Goal: Task Accomplishment & Management: Use online tool/utility

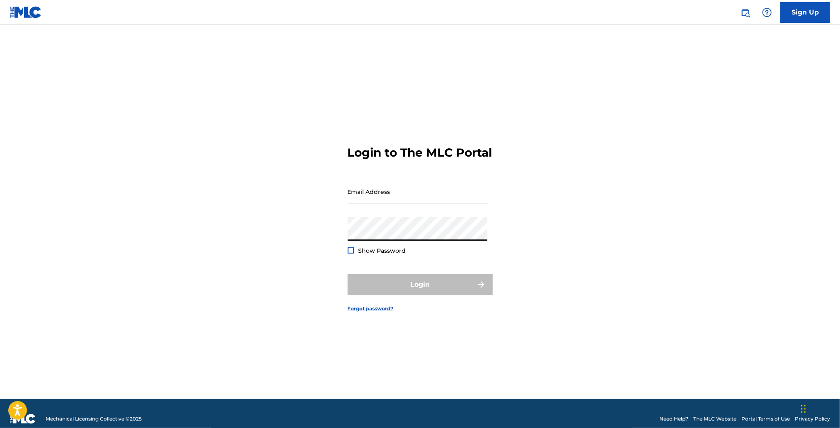
type input "[PERSON_NAME][EMAIL_ADDRESS][DOMAIN_NAME]"
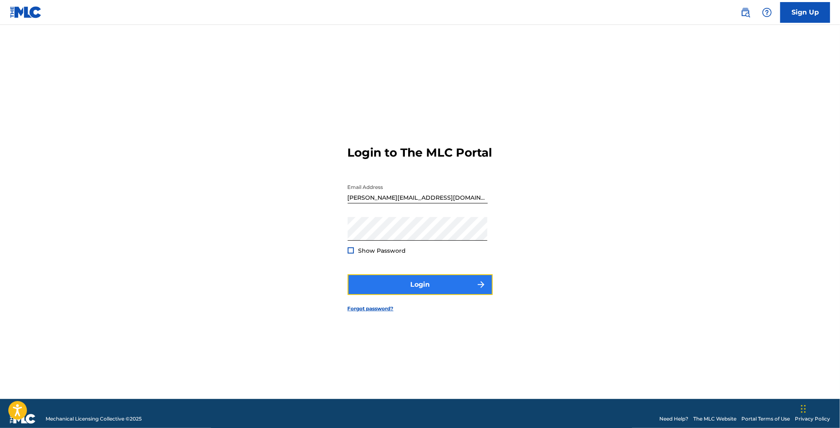
click at [431, 289] on button "Login" at bounding box center [420, 284] width 145 height 21
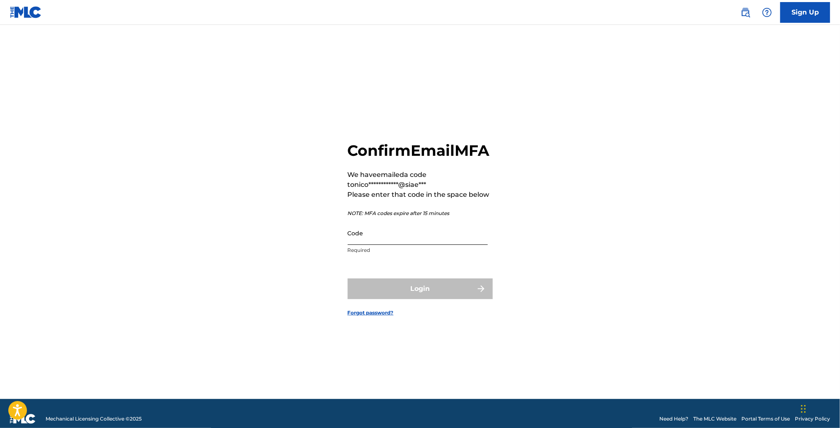
click at [360, 245] on input "Code" at bounding box center [418, 233] width 140 height 24
click at [434, 245] on input "Code" at bounding box center [418, 233] width 140 height 24
paste input "726447"
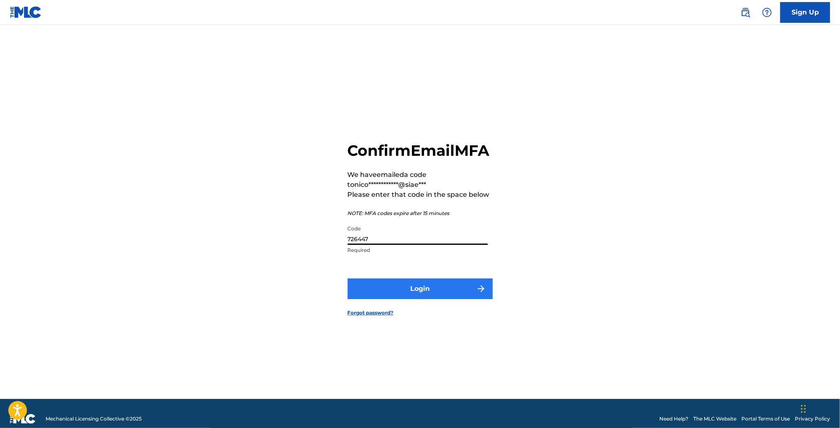
type input "726447"
click at [434, 291] on button "Login" at bounding box center [420, 288] width 145 height 21
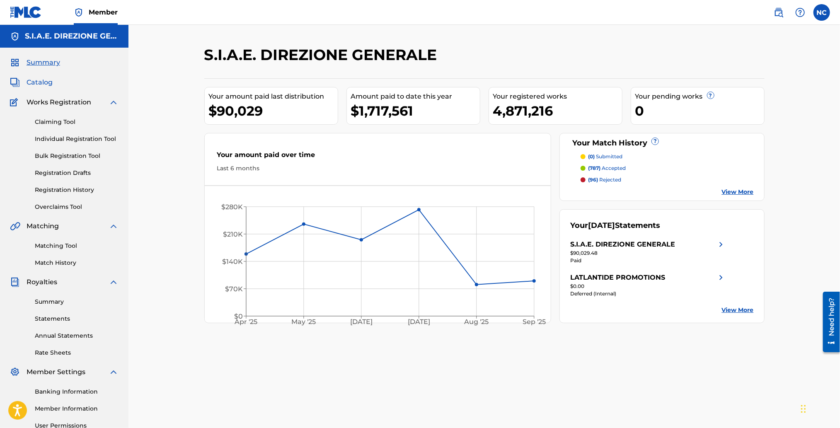
click at [43, 82] on span "Catalog" at bounding box center [40, 82] width 26 height 10
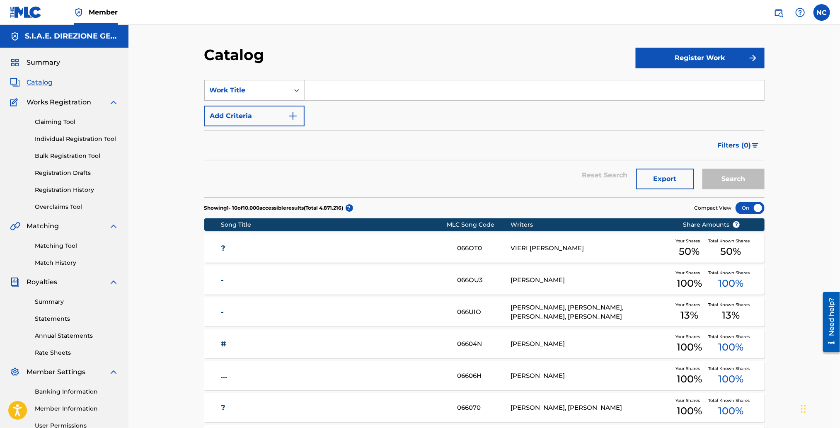
click at [261, 92] on div "Work Title" at bounding box center [247, 90] width 75 height 10
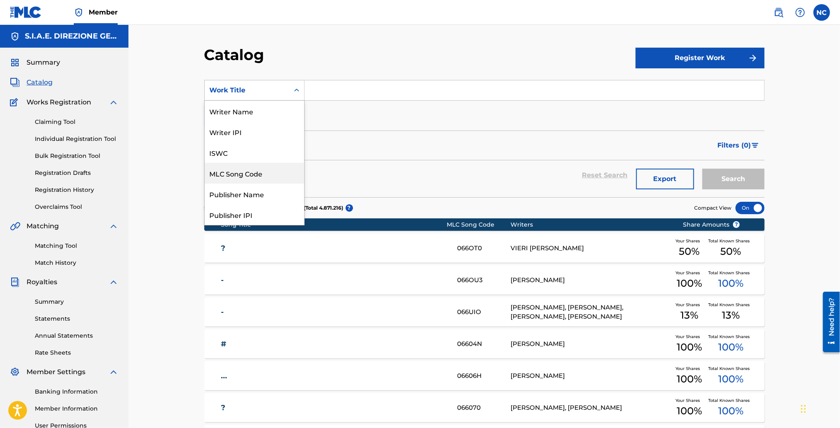
click at [259, 172] on div "MLC Song Code" at bounding box center [254, 173] width 99 height 21
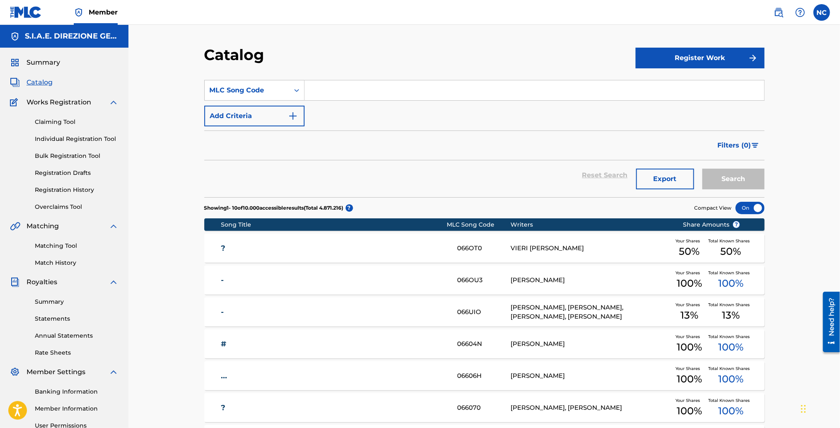
click at [322, 92] on input "Search Form" at bounding box center [533, 90] width 459 height 20
paste input "P81026"
click at [736, 176] on button "Search" at bounding box center [733, 179] width 62 height 21
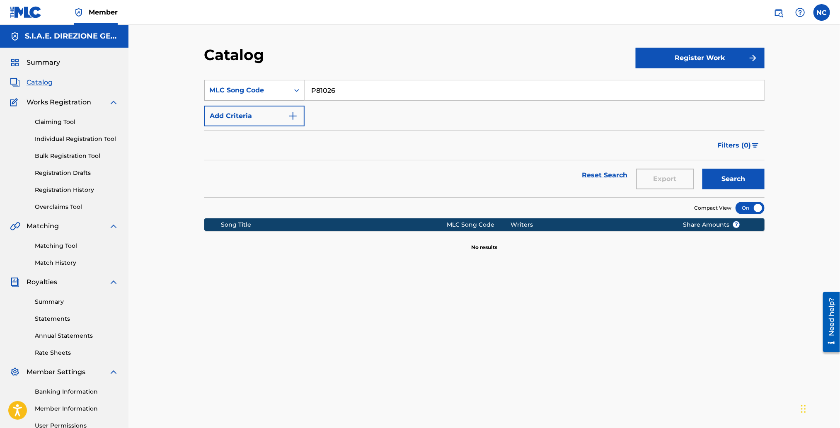
drag, startPoint x: 380, startPoint y: 85, endPoint x: 235, endPoint y: 87, distance: 145.4
click at [235, 87] on div "SearchWithCriteria625aedbc-cb84-4c07-91b2-8a931446b515 MLC Song Code P81026" at bounding box center [484, 90] width 560 height 21
paste input "U1655S"
type input "U1655S"
click at [707, 178] on button "Search" at bounding box center [733, 179] width 62 height 21
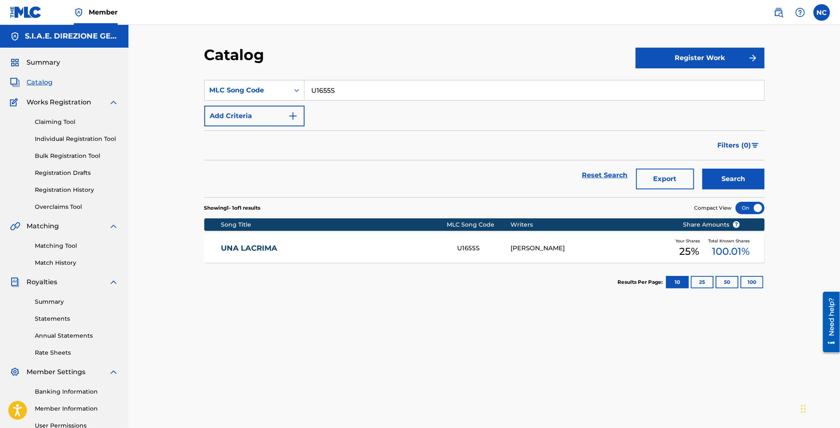
click at [560, 248] on div "[PERSON_NAME]" at bounding box center [589, 249] width 159 height 10
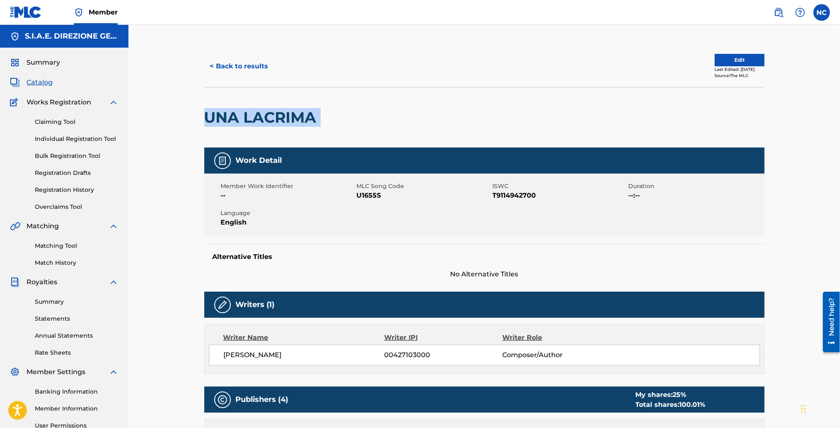
drag, startPoint x: 326, startPoint y: 121, endPoint x: 165, endPoint y: 118, distance: 161.2
copy div "UNA LACRIMA"
click at [67, 205] on link "Overclaims Tool" at bounding box center [77, 207] width 84 height 9
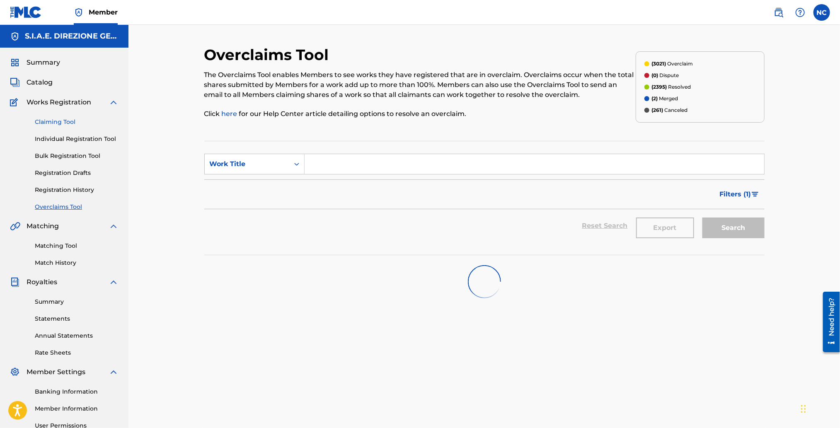
click at [56, 123] on link "Claiming Tool" at bounding box center [77, 122] width 84 height 9
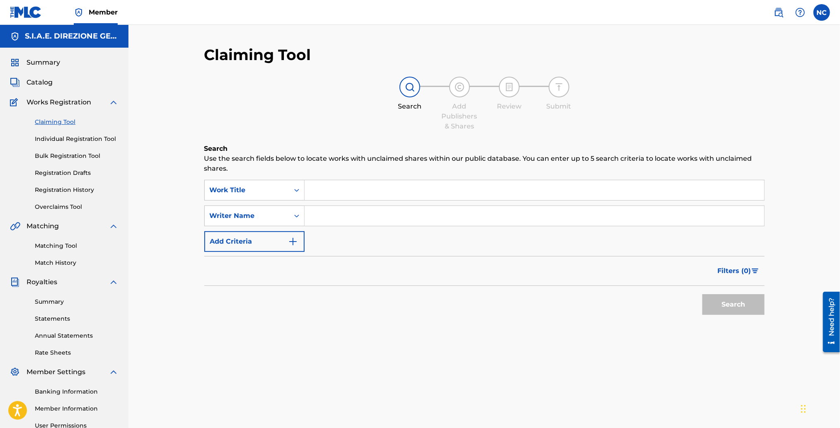
click at [336, 189] on input "Search Form" at bounding box center [533, 190] width 459 height 20
paste input "UNA LACRIMA"
type input "UNA LACRIMA"
click at [733, 305] on button "Search" at bounding box center [733, 304] width 62 height 21
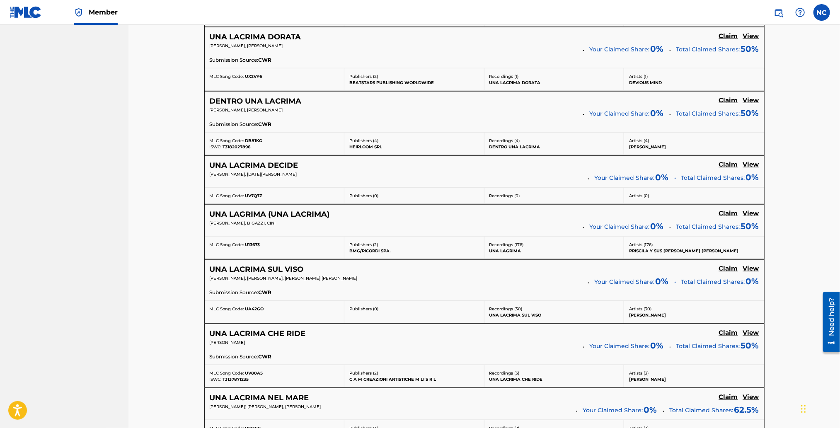
scroll to position [638, 0]
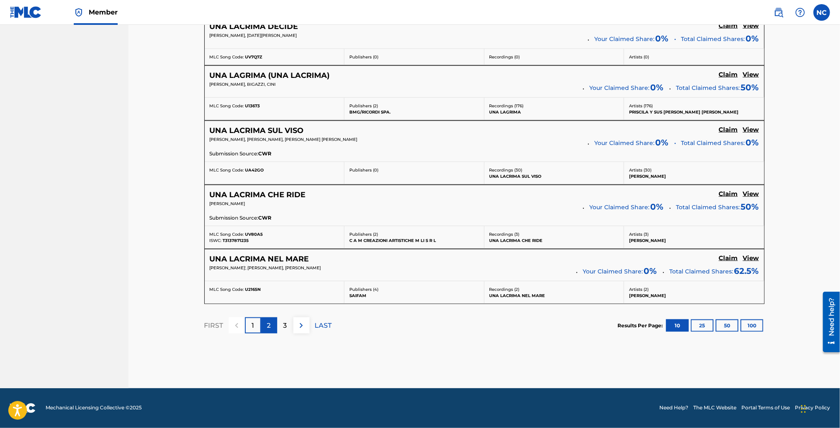
click at [269, 326] on p "2" at bounding box center [269, 326] width 4 height 10
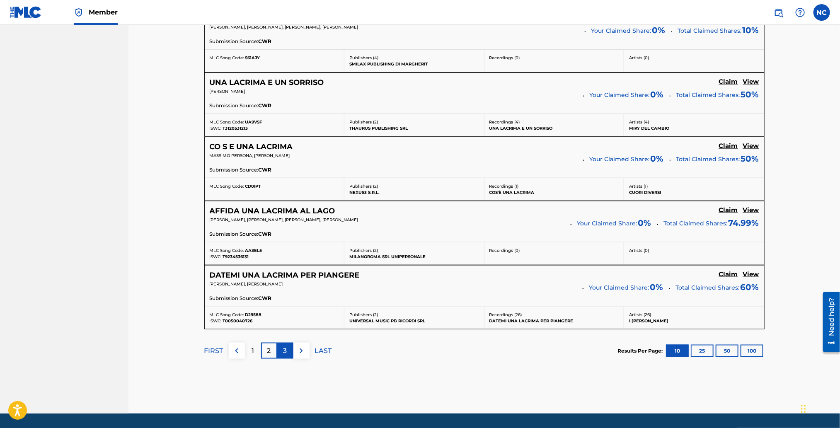
click at [283, 354] on div "3" at bounding box center [285, 351] width 16 height 16
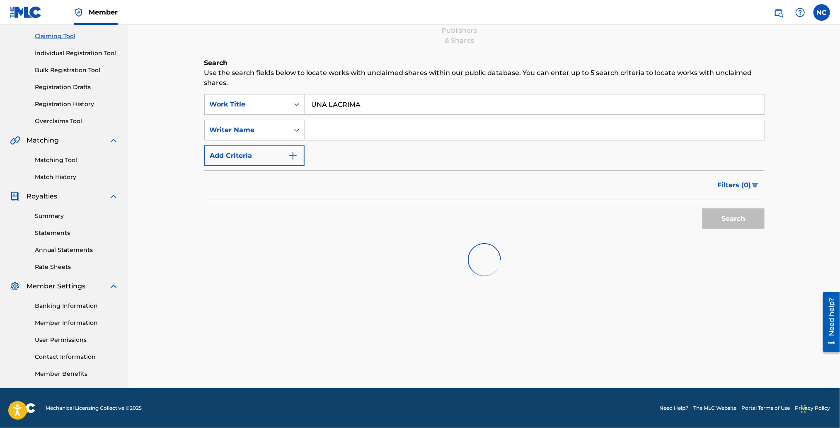
scroll to position [85, 0]
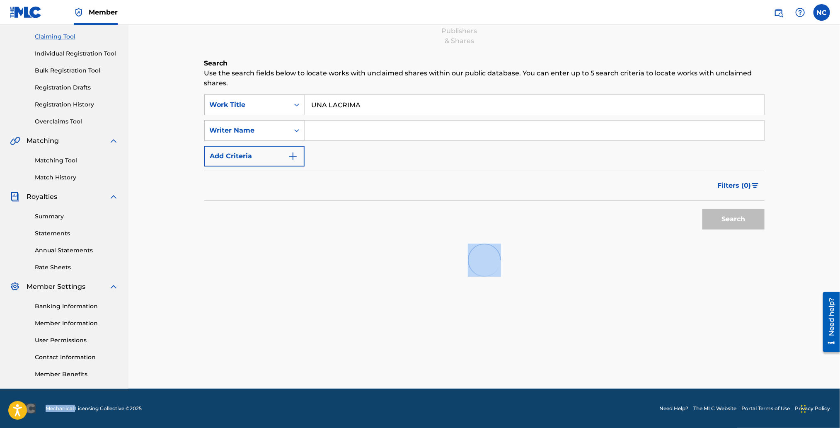
click at [283, 354] on div "Claiming Tool Search Add Publishers & Shares Review Submit Search Use the searc…" at bounding box center [484, 174] width 580 height 428
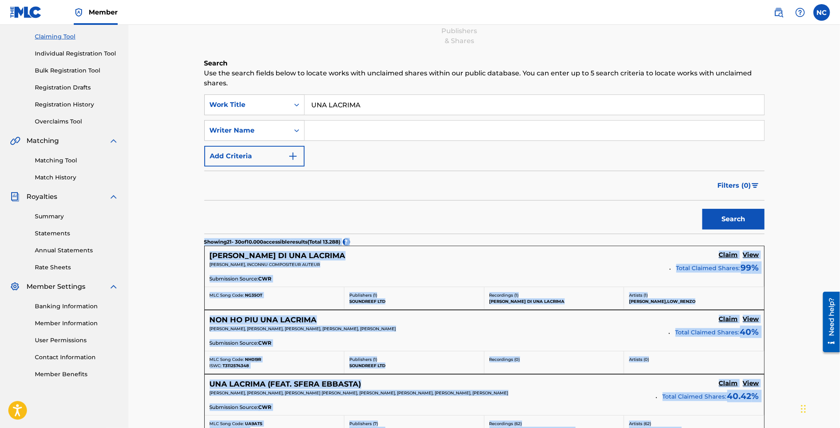
scroll to position [638, 0]
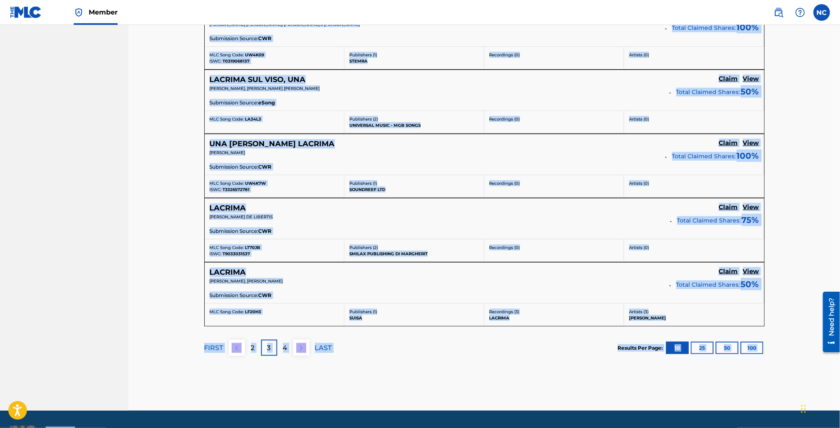
click at [456, 349] on section "FIRST 2 3 4 LAST Results Per Page: 10 25 50 100" at bounding box center [484, 347] width 560 height 43
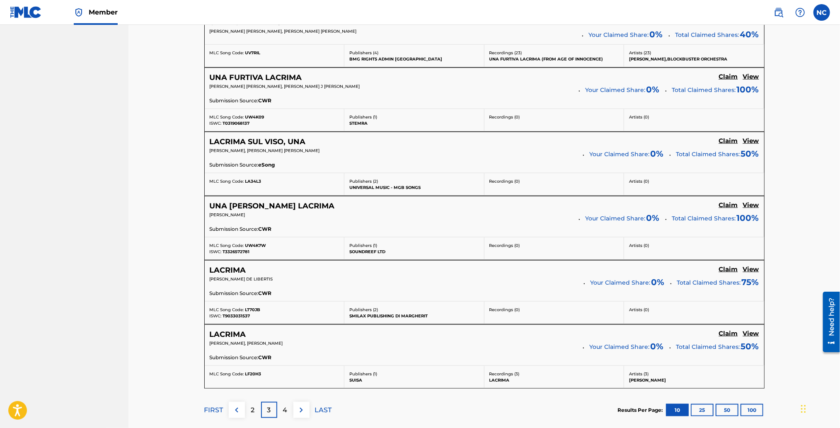
scroll to position [663, 0]
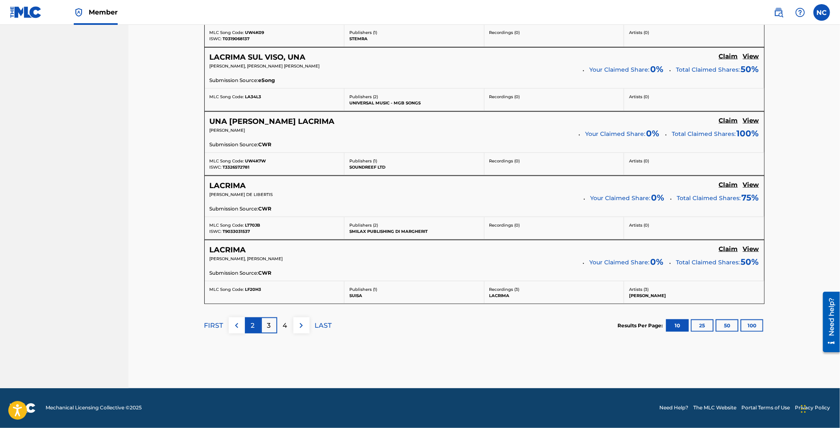
click at [251, 327] on p "2" at bounding box center [253, 326] width 4 height 10
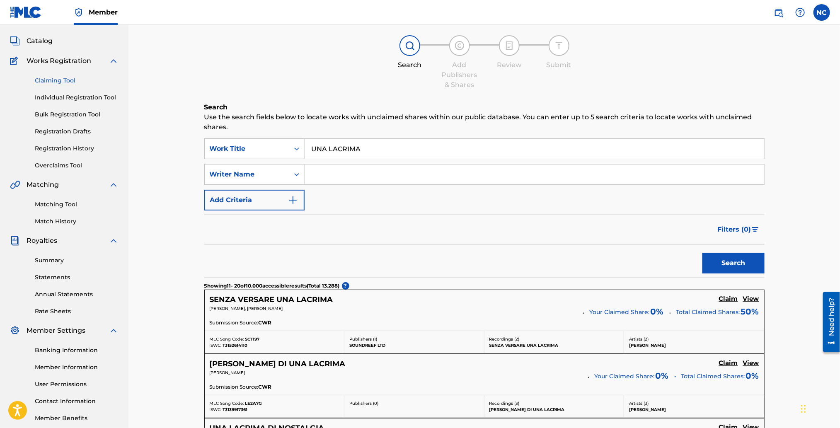
scroll to position [0, 0]
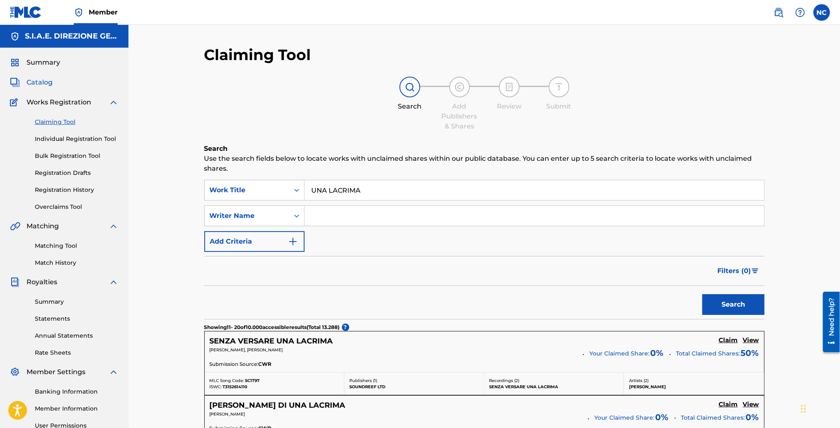
click at [24, 80] on link "Catalog" at bounding box center [31, 82] width 43 height 10
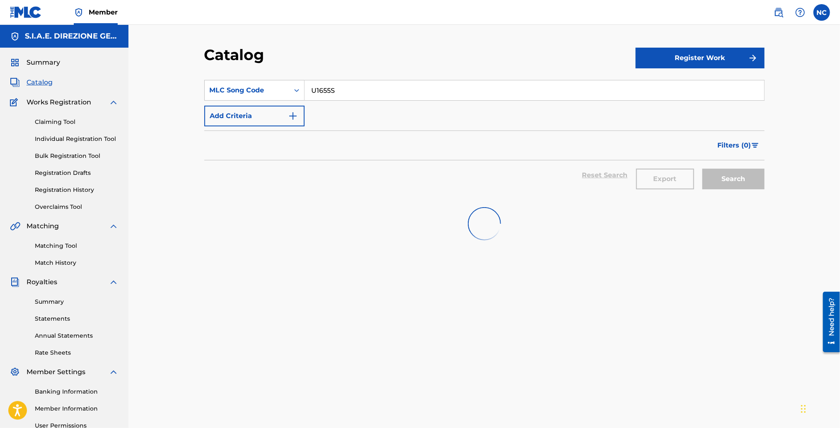
drag, startPoint x: 353, startPoint y: 89, endPoint x: 177, endPoint y: 92, distance: 175.7
click at [177, 92] on div "Catalog Register Work SearchWithCriteria625aedbc-cb84-4c07-91b2-8a931446b515 ML…" at bounding box center [483, 249] width 711 height 449
click at [275, 90] on div "MLC Song Code" at bounding box center [247, 90] width 75 height 10
drag, startPoint x: 271, startPoint y: 112, endPoint x: 289, endPoint y: 101, distance: 21.0
click at [271, 111] on div "Work Title" at bounding box center [254, 111] width 99 height 21
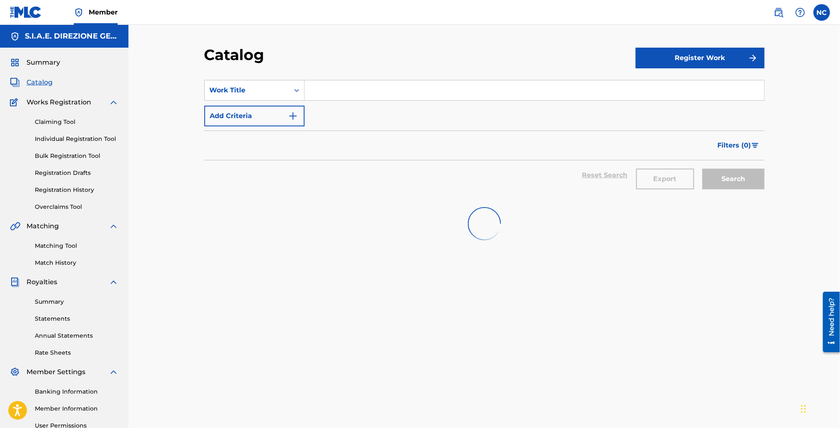
click at [364, 89] on input "Search Form" at bounding box center [533, 90] width 459 height 20
type input "a"
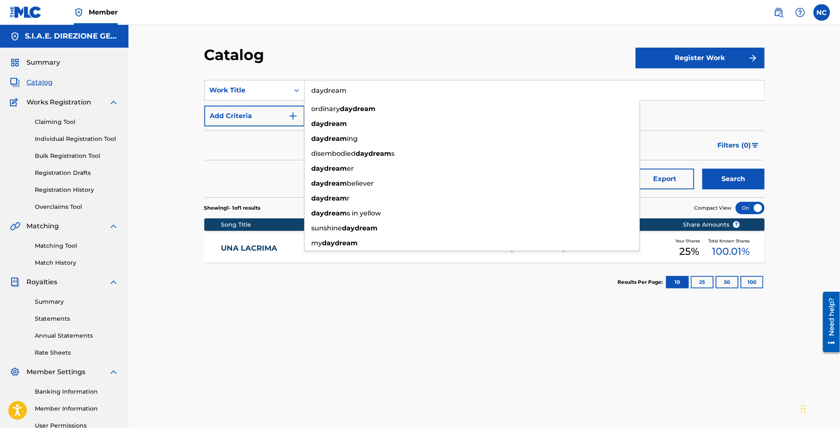
type input "daydream"
click at [702, 169] on button "Search" at bounding box center [733, 179] width 62 height 21
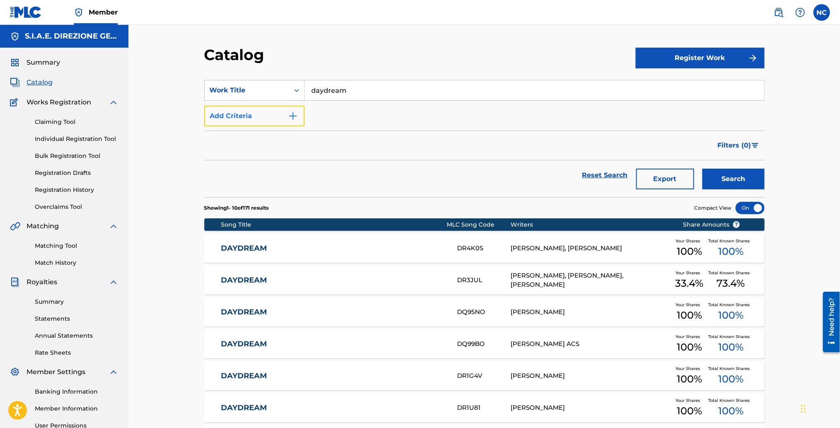
click at [296, 125] on button "Add Criteria" at bounding box center [254, 116] width 100 height 21
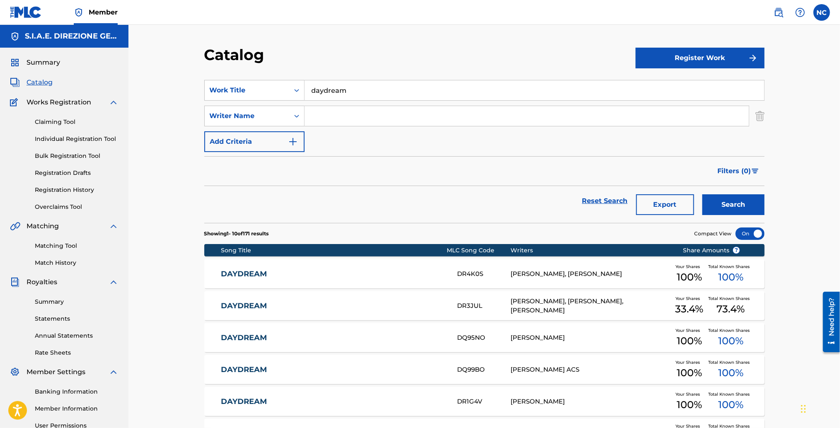
click at [355, 118] on input "Search Form" at bounding box center [526, 116] width 444 height 20
type input "benassi"
click at [702, 194] on button "Search" at bounding box center [733, 204] width 62 height 21
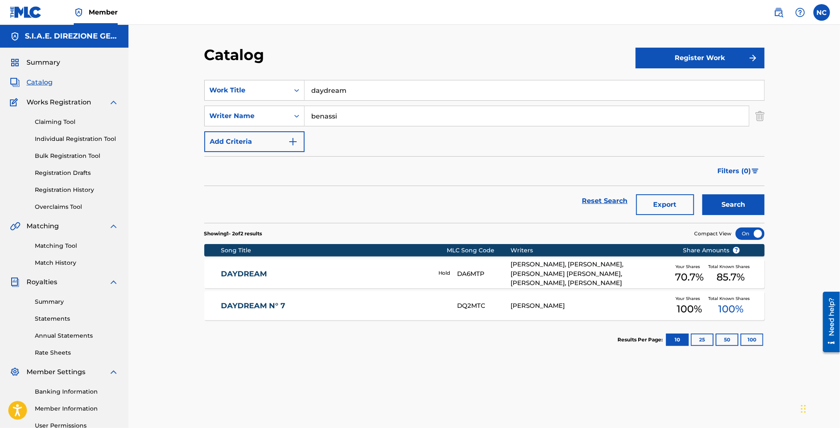
click at [613, 275] on div "[PERSON_NAME], [PERSON_NAME], [PERSON_NAME] [PERSON_NAME], [PERSON_NAME], [PERS…" at bounding box center [589, 274] width 159 height 28
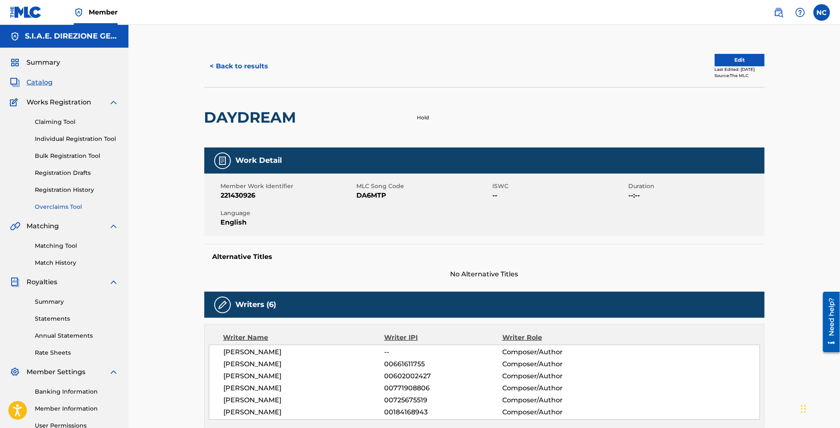
click at [84, 206] on link "Overclaims Tool" at bounding box center [77, 207] width 84 height 9
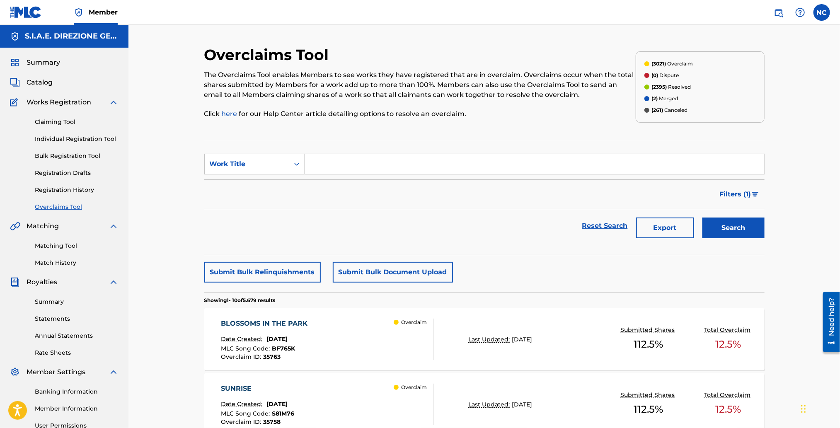
click at [259, 323] on div "BLOSSOMS IN THE PARK" at bounding box center [266, 324] width 91 height 10
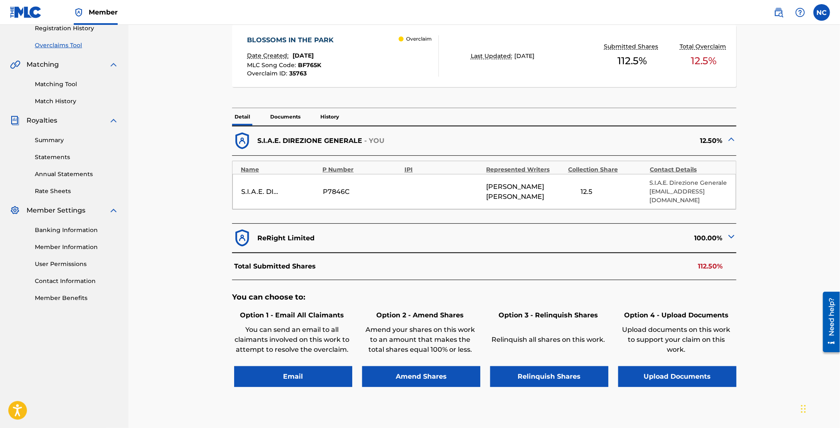
scroll to position [214, 0]
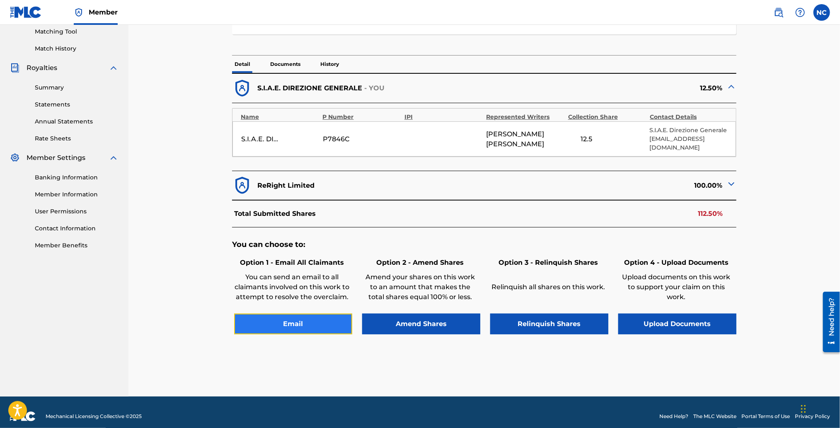
click at [287, 314] on button "Email" at bounding box center [293, 324] width 118 height 21
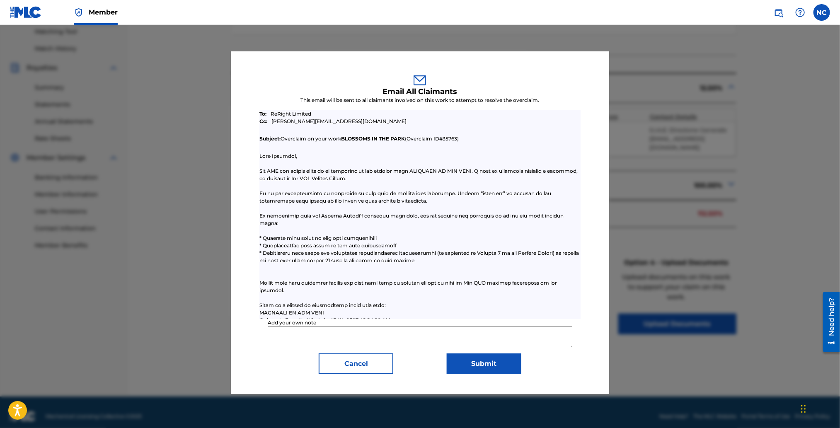
click at [326, 339] on input "Add your own note" at bounding box center [420, 336] width 304 height 21
type input "Dear colleagues, after checking in our database for the above mentioned musical…"
drag, startPoint x: 270, startPoint y: 336, endPoint x: 624, endPoint y: 336, distance: 354.2
click at [624, 336] on div "Email All Claimants This email will be sent to all claimants involved on this w…" at bounding box center [420, 226] width 840 height 403
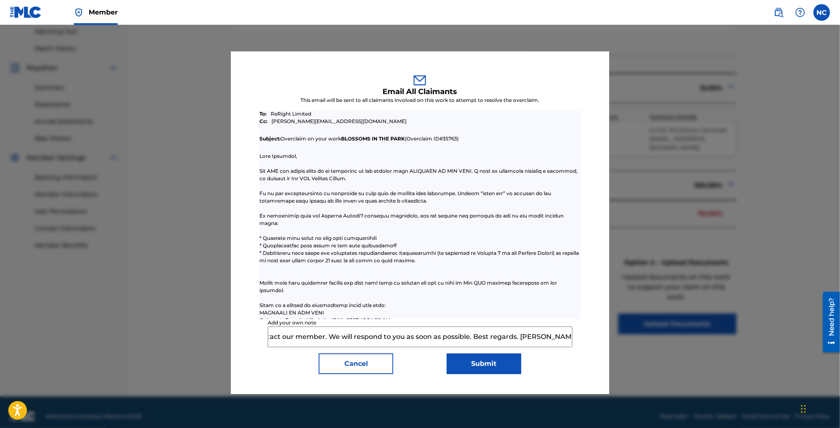
scroll to position [0, 0]
click at [359, 364] on button "Cancel" at bounding box center [356, 363] width 75 height 21
